Goal: Check status: Check status

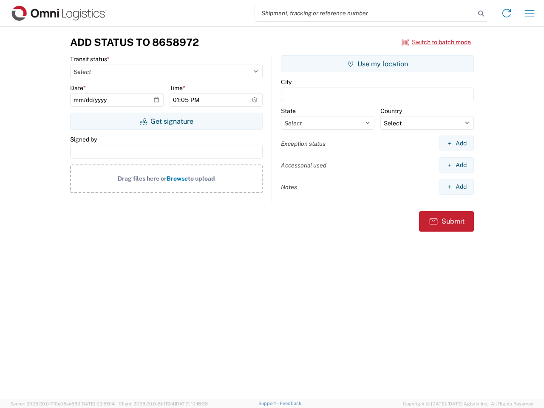
click at [365, 13] on input "search" at bounding box center [365, 13] width 220 height 16
click at [481, 14] on icon at bounding box center [481, 14] width 12 height 12
click at [506, 13] on icon at bounding box center [507, 13] width 14 height 14
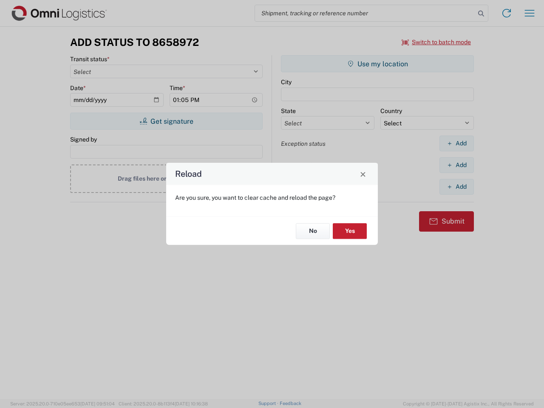
click at [529, 13] on div "Reload Are you sure, you want to clear cache and reload the page? No Yes" at bounding box center [272, 204] width 544 height 408
click at [436, 42] on div "Reload Are you sure, you want to clear cache and reload the page? No Yes" at bounding box center [272, 204] width 544 height 408
click at [166, 121] on div "Reload Are you sure, you want to clear cache and reload the page? No Yes" at bounding box center [272, 204] width 544 height 408
click at [377, 64] on div "Reload Are you sure, you want to clear cache and reload the page? No Yes" at bounding box center [272, 204] width 544 height 408
click at [456, 143] on div "Reload Are you sure, you want to clear cache and reload the page? No Yes" at bounding box center [272, 204] width 544 height 408
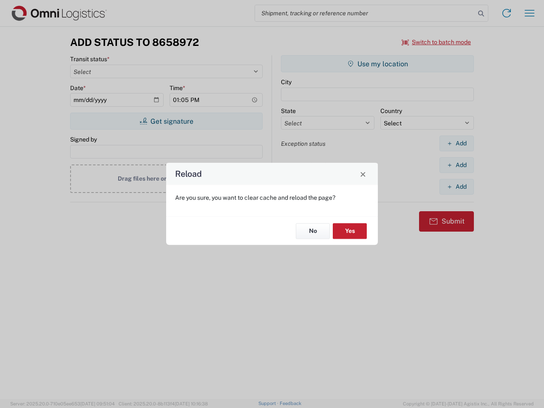
click at [456, 165] on div "Reload Are you sure, you want to clear cache and reload the page? No Yes" at bounding box center [272, 204] width 544 height 408
click at [456, 187] on div "Reload Are you sure, you want to clear cache and reload the page? No Yes" at bounding box center [272, 204] width 544 height 408
